Goal: Complete application form

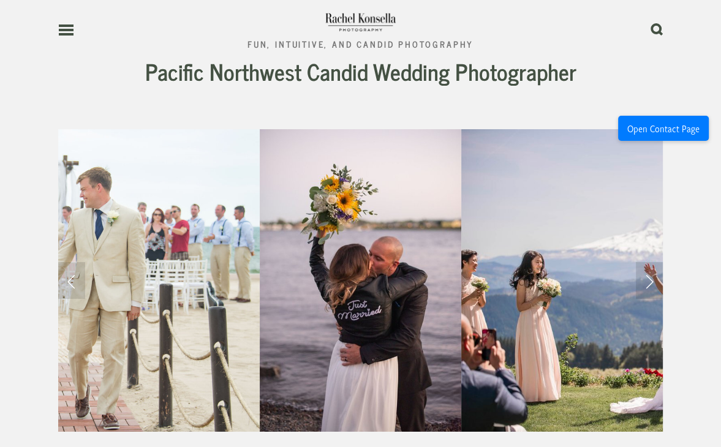
click at [62, 34] on use at bounding box center [66, 30] width 15 height 9
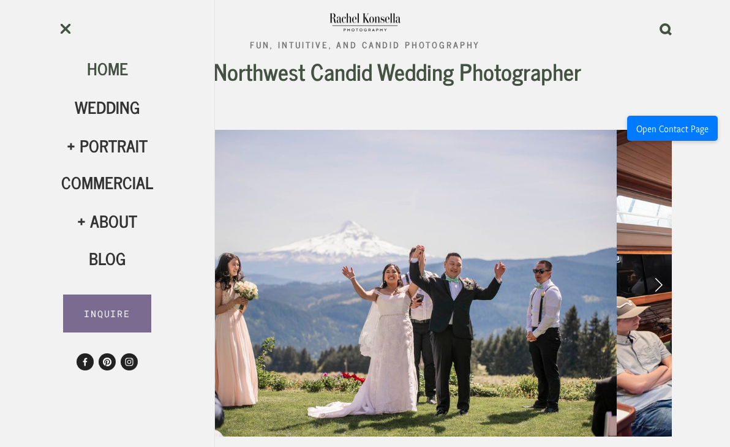
click at [115, 311] on link "INQUIRE" at bounding box center [107, 314] width 89 height 38
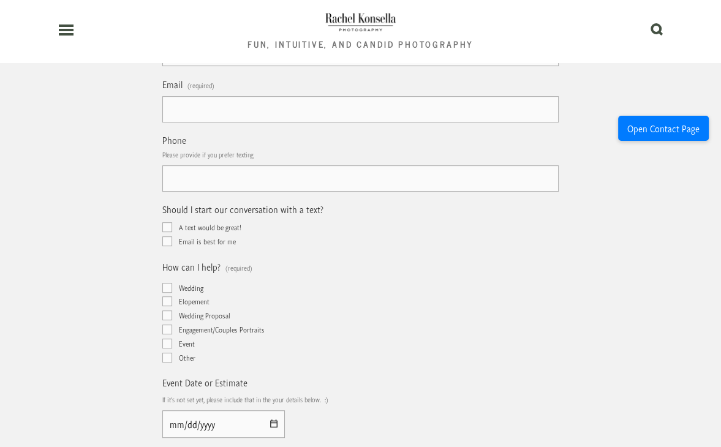
scroll to position [306, 0]
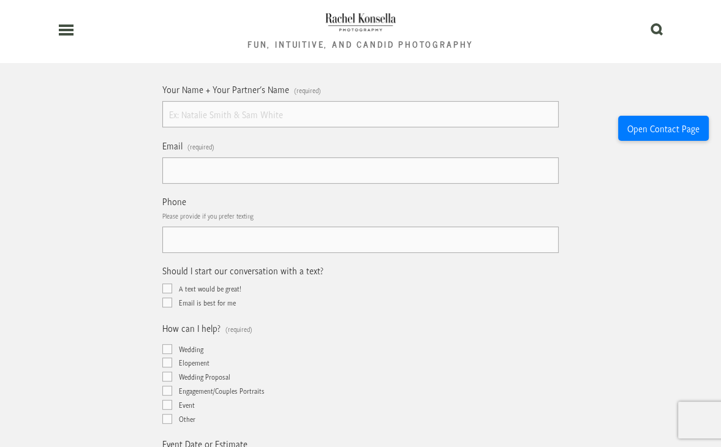
drag, startPoint x: 186, startPoint y: 118, endPoint x: 200, endPoint y: 124, distance: 15.1
click at [186, 118] on input "Your Name + Your Partner's Name (required)" at bounding box center [360, 114] width 396 height 26
type input "Taijul Islam"
type input "info@silopath.com"
type input "(017) 617-11543"
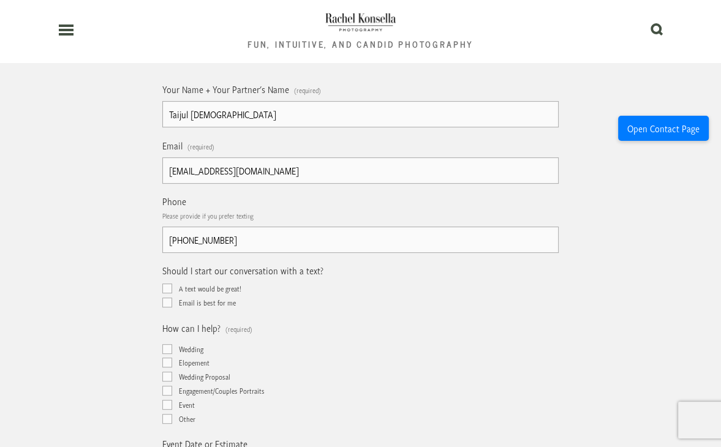
type input "Dhaka"
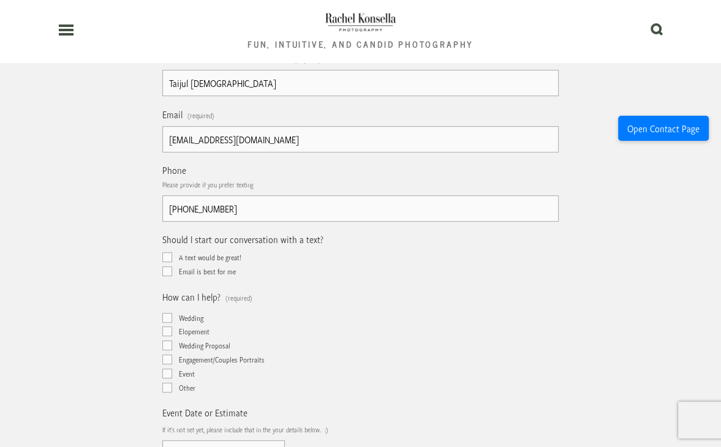
scroll to position [368, 0]
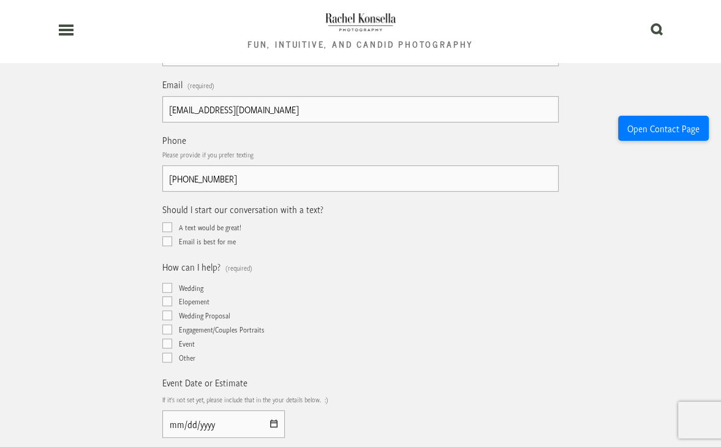
drag, startPoint x: 200, startPoint y: 231, endPoint x: 174, endPoint y: 233, distance: 25.8
click at [198, 232] on span "A text would be great!" at bounding box center [210, 227] width 62 height 10
click at [165, 228] on input "A text would be great!" at bounding box center [167, 227] width 10 height 10
checkbox input "true"
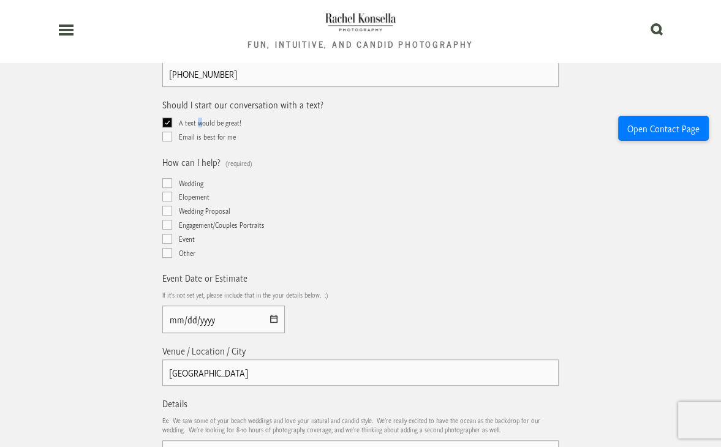
scroll to position [551, 0]
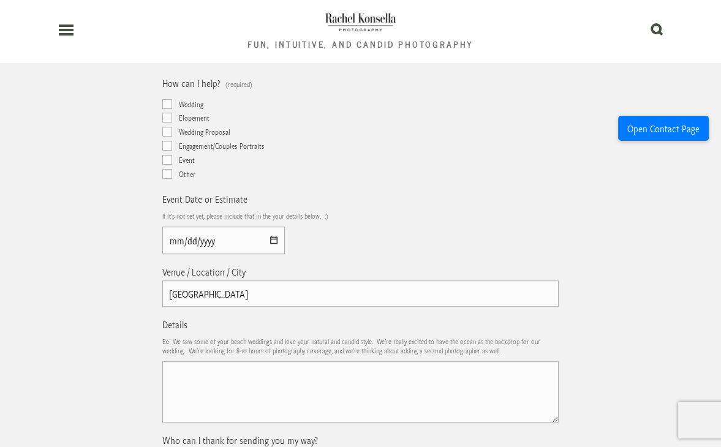
click at [214, 397] on textarea "Details" at bounding box center [360, 391] width 396 height 61
paste textarea "Affordable, High-Quality Photo Editing – Special Offers Just for You! Hello the…"
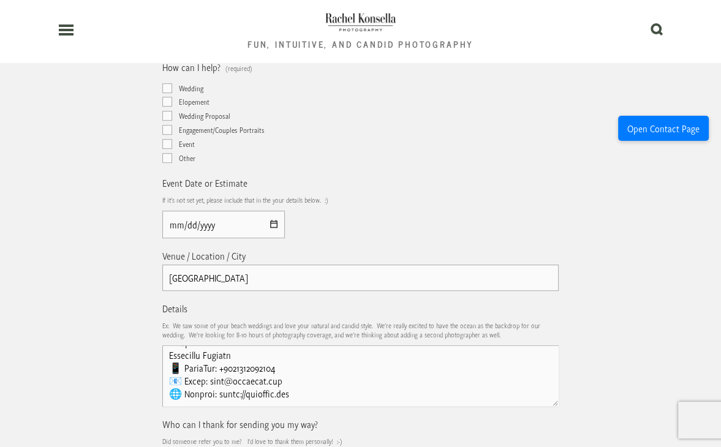
scroll to position [735, 0]
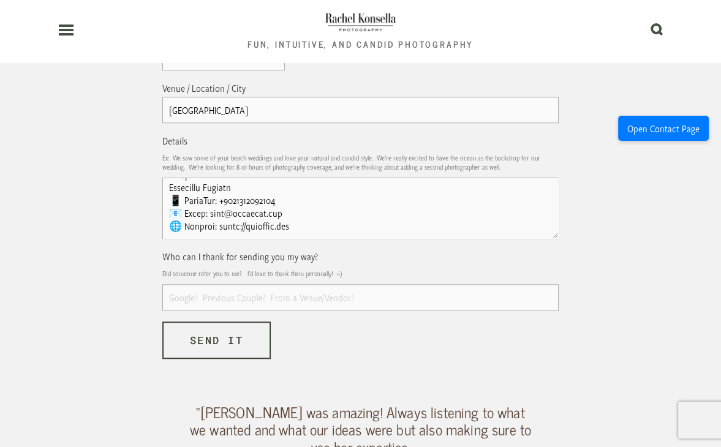
type textarea "Affordable, High-Quality Photo Editing – Special Offers Just for You! Hello the…"
click at [214, 300] on input "Who can I thank for sending you my way?" at bounding box center [360, 297] width 396 height 26
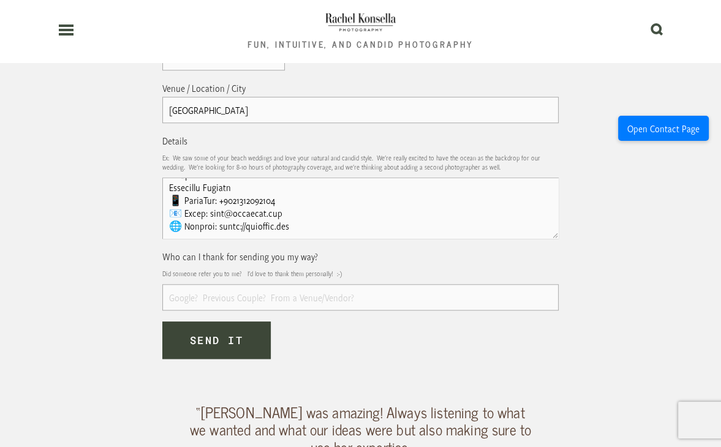
type input "google"
click at [194, 343] on span "Send it" at bounding box center [217, 340] width 54 height 14
